Goal: Task Accomplishment & Management: Manage account settings

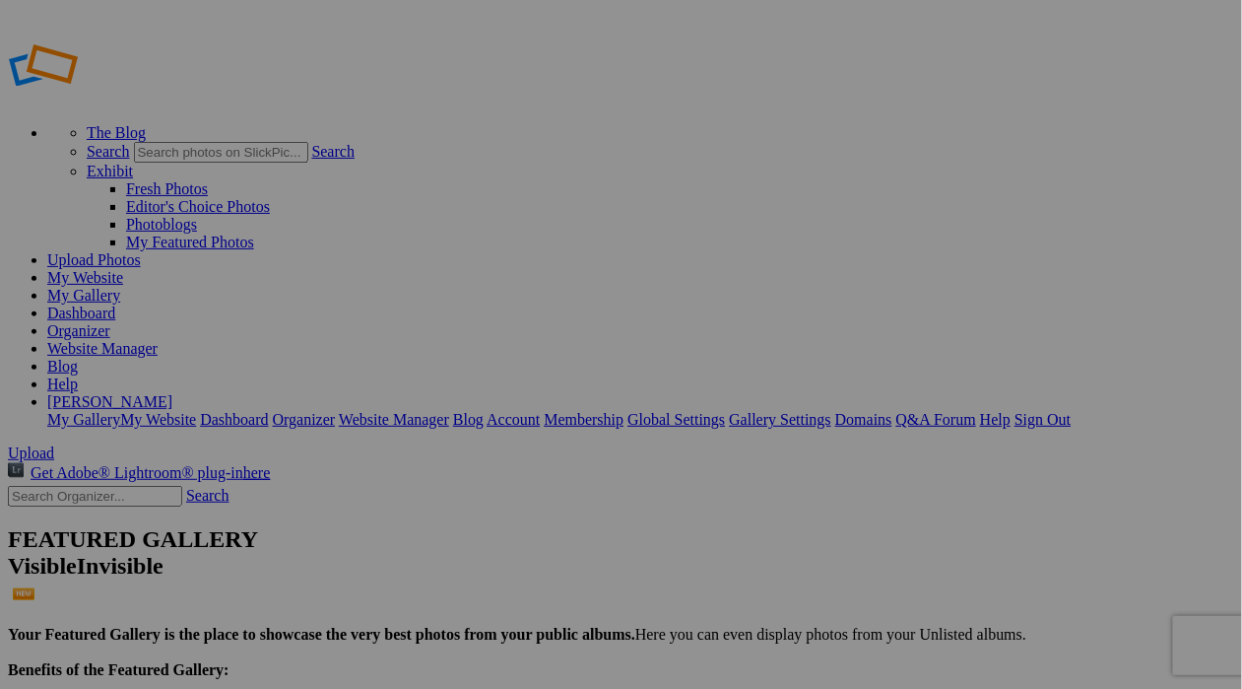
type input "08192025IronPigs"
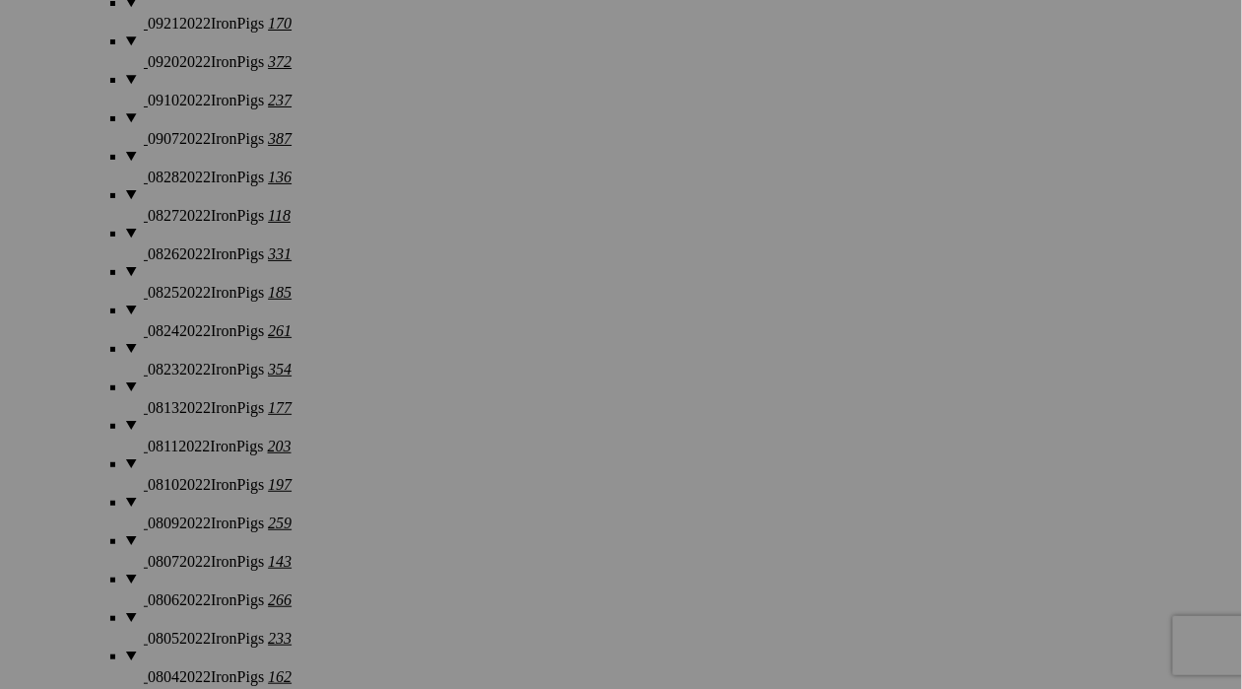
scroll to position [7659, 0]
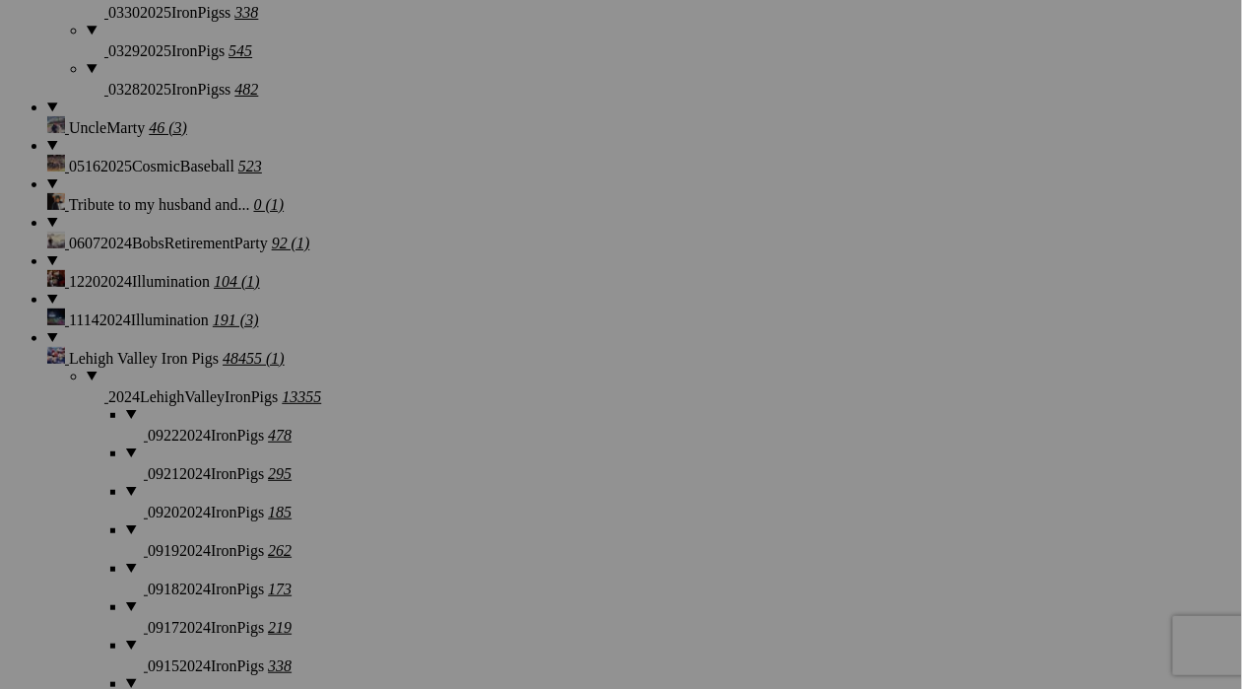
scroll to position [3415, 0]
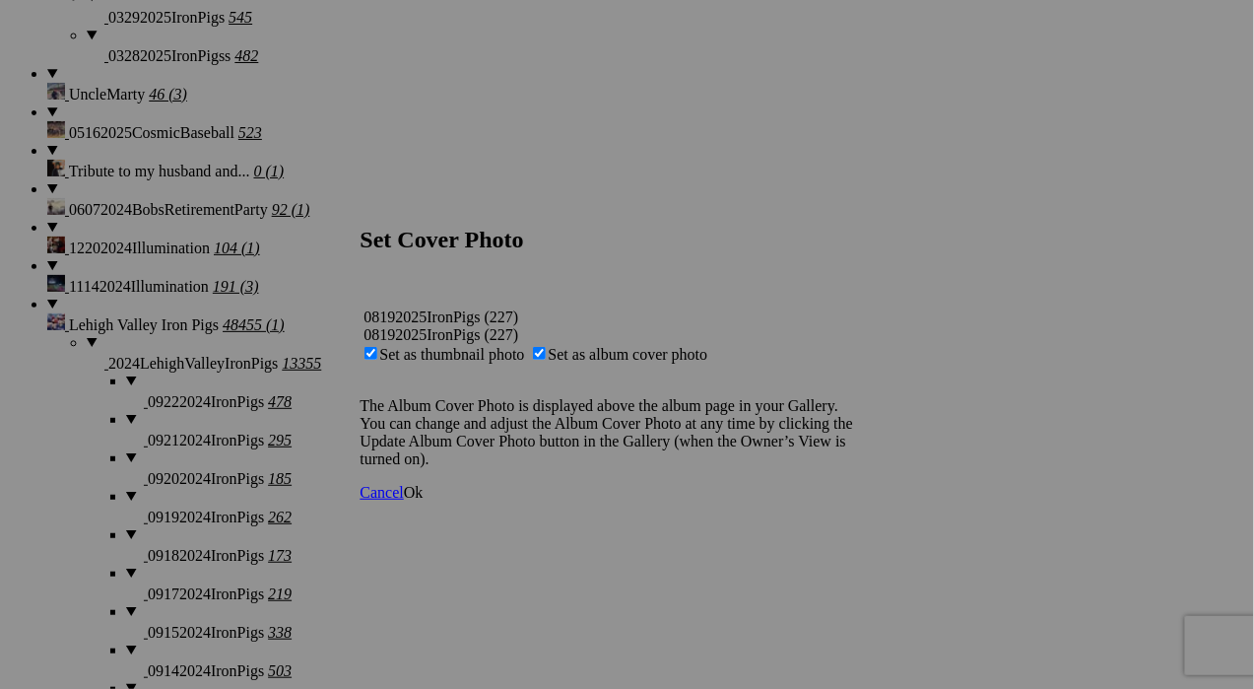
click at [424, 500] on span "Ok" at bounding box center [414, 492] width 20 height 17
